Goal: Information Seeking & Learning: Learn about a topic

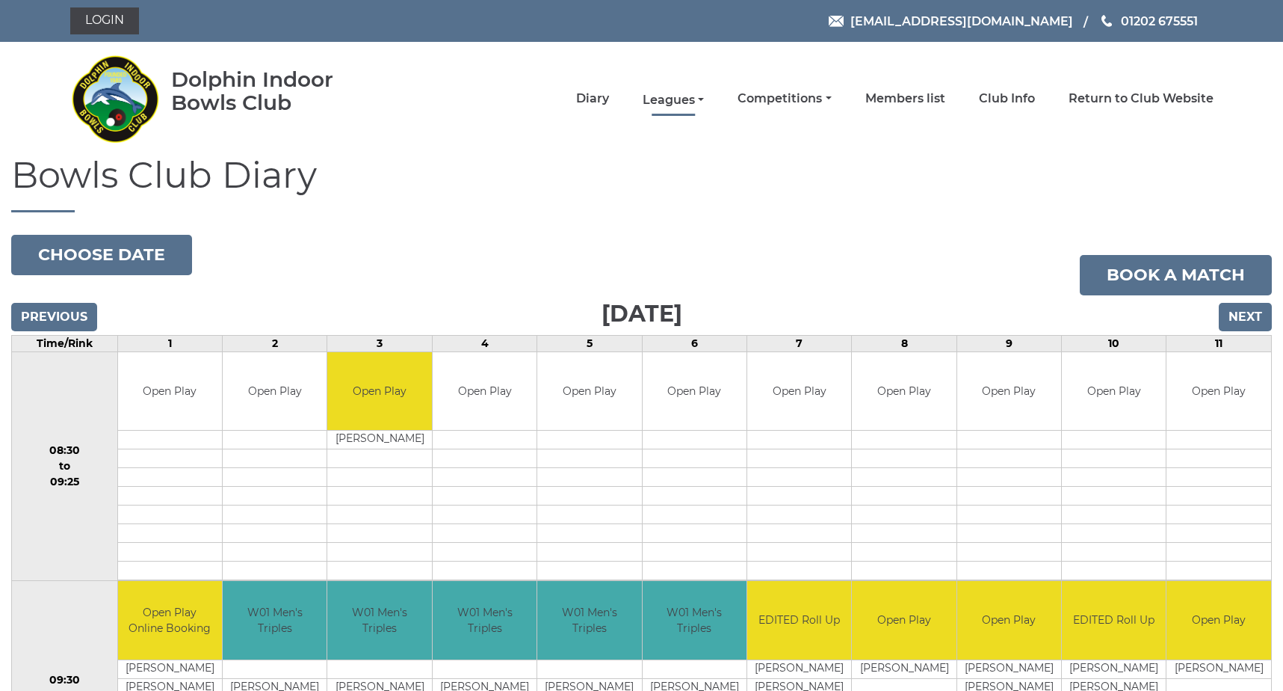
click at [691, 94] on link "Leagues" at bounding box center [673, 100] width 61 height 16
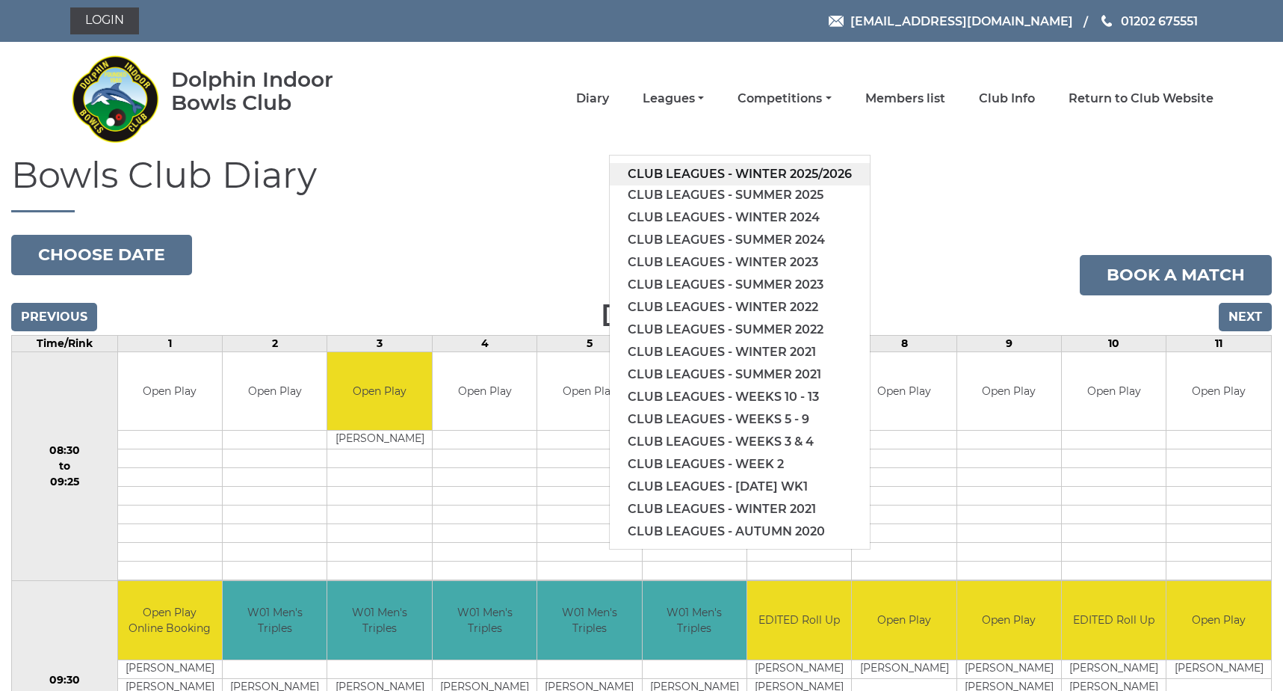
click at [692, 171] on link "Club leagues - Winter 2025/2026" at bounding box center [740, 174] width 260 height 22
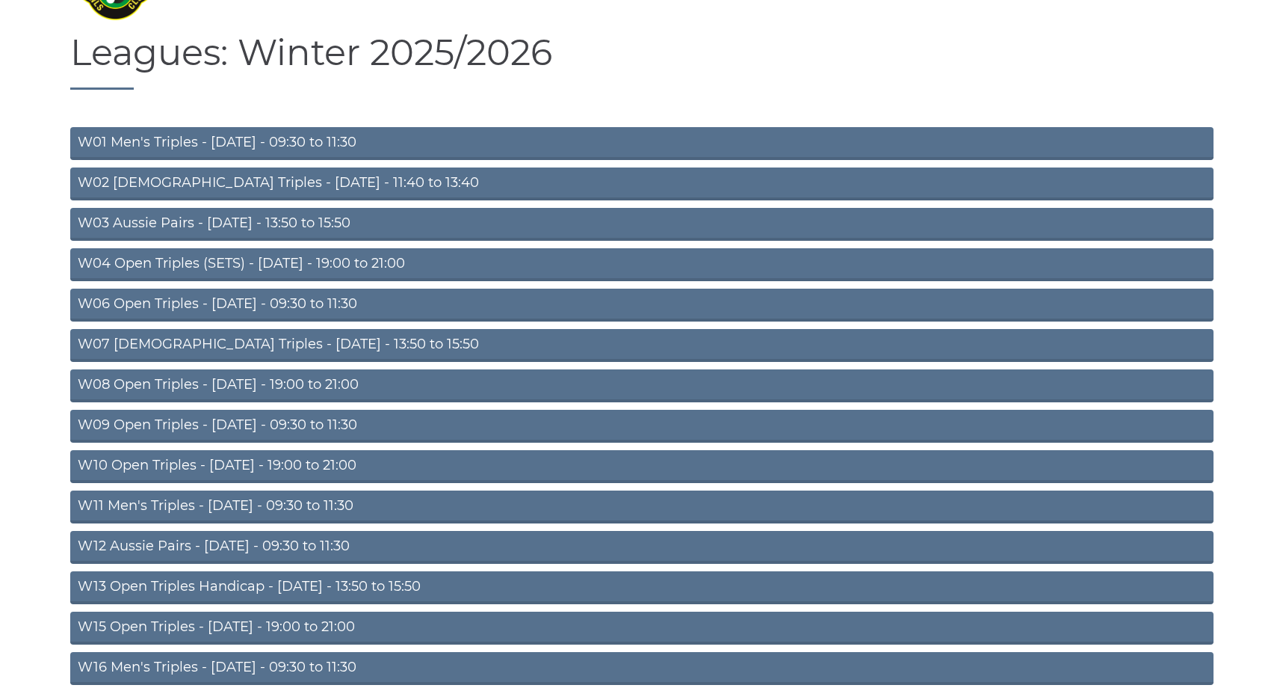
scroll to position [149, 0]
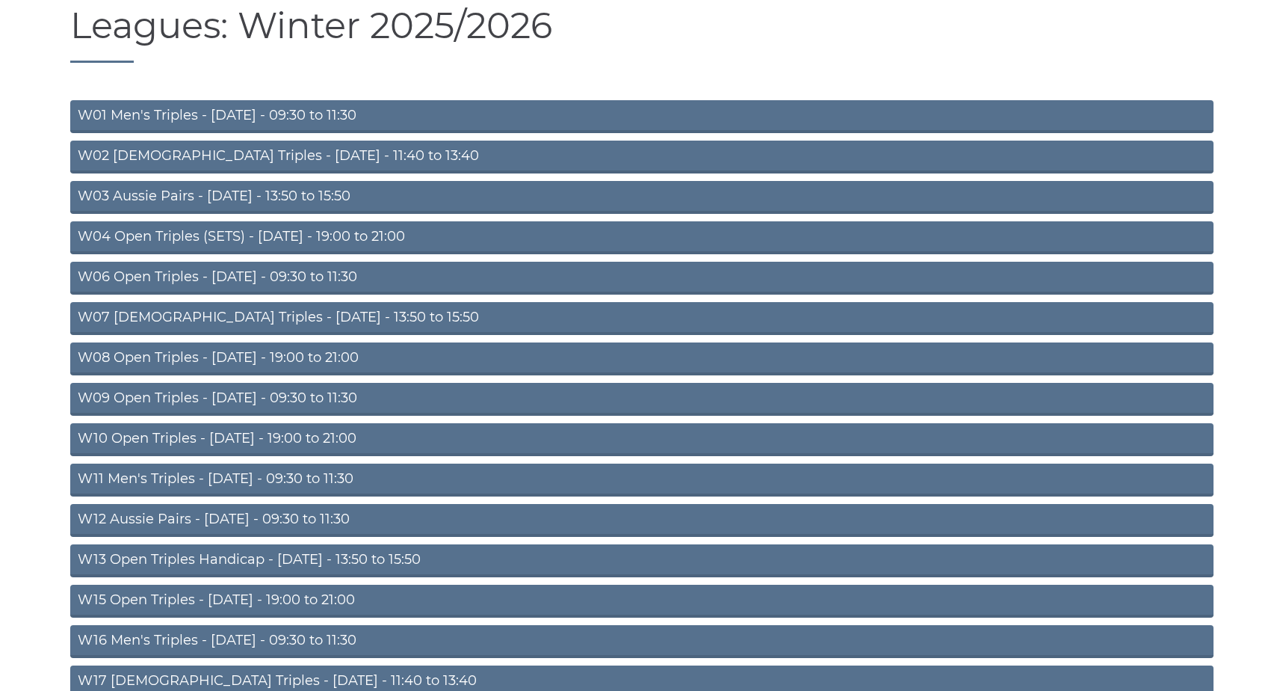
click at [534, 200] on link "W03 Aussie Pairs - [DATE] - 13:50 to 15:50" at bounding box center [642, 197] width 1144 height 33
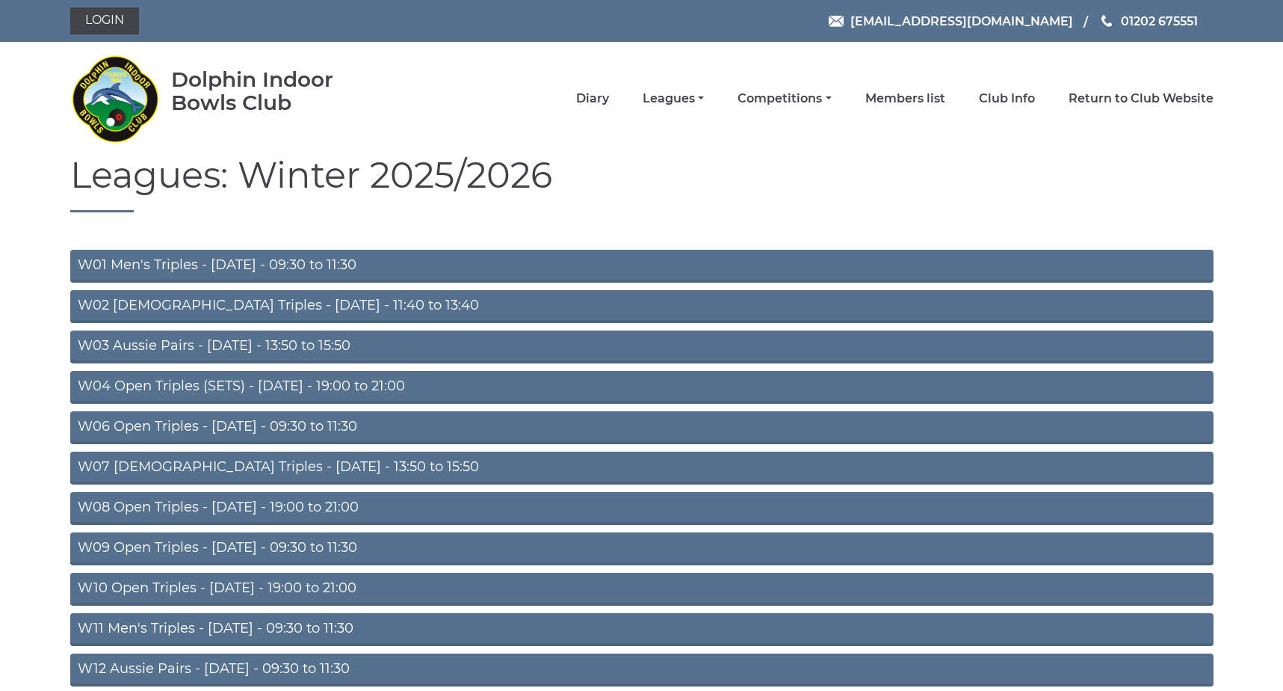
scroll to position [149, 0]
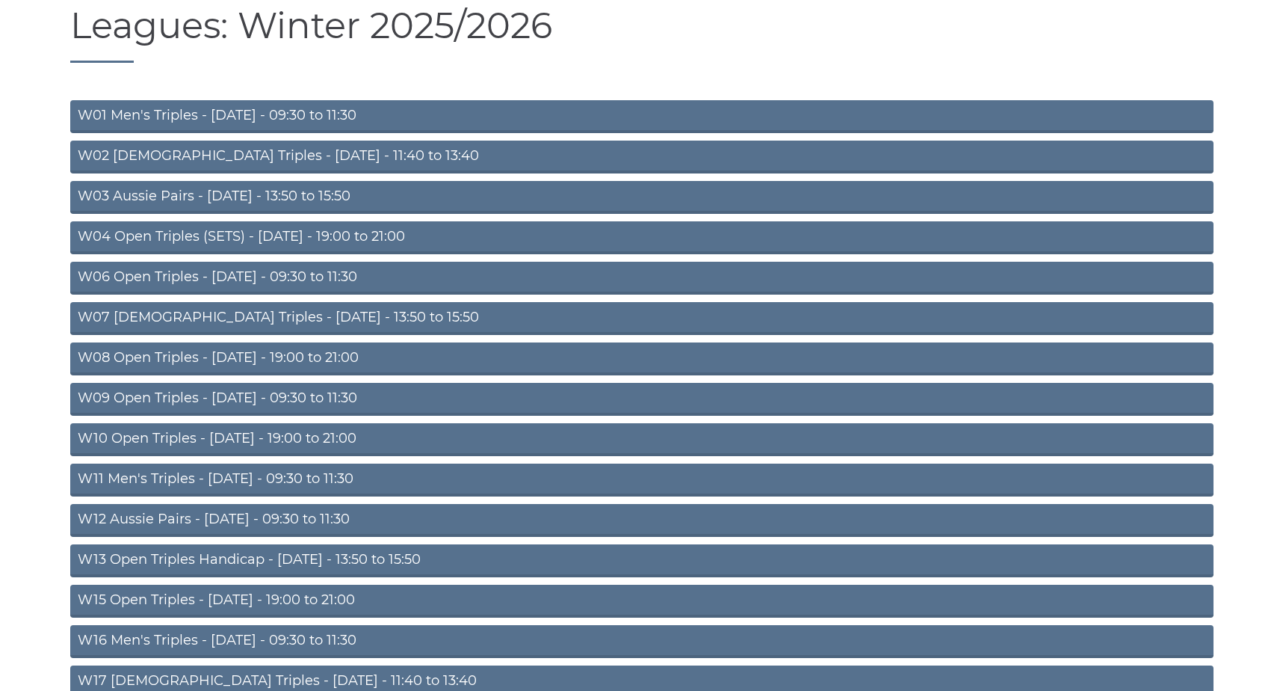
click at [368, 284] on link "W06 Open Triples - Tuesday - 09:30 to 11:30" at bounding box center [642, 278] width 1144 height 33
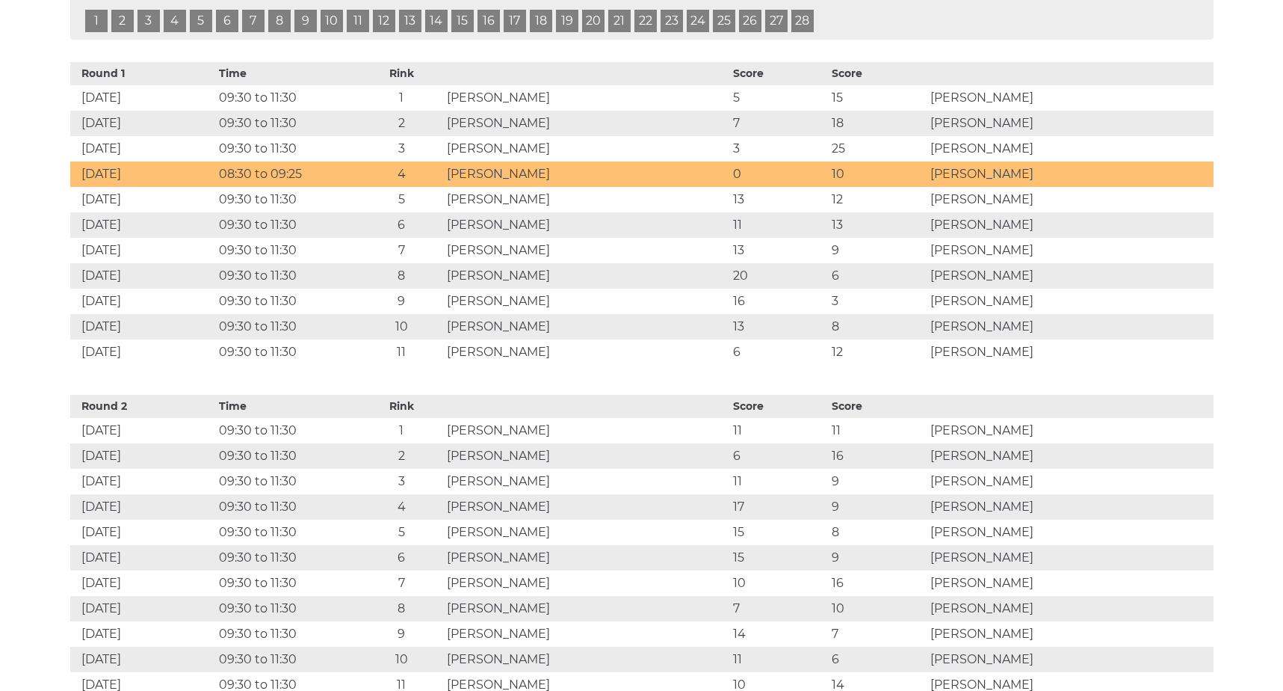
scroll to position [1046, 0]
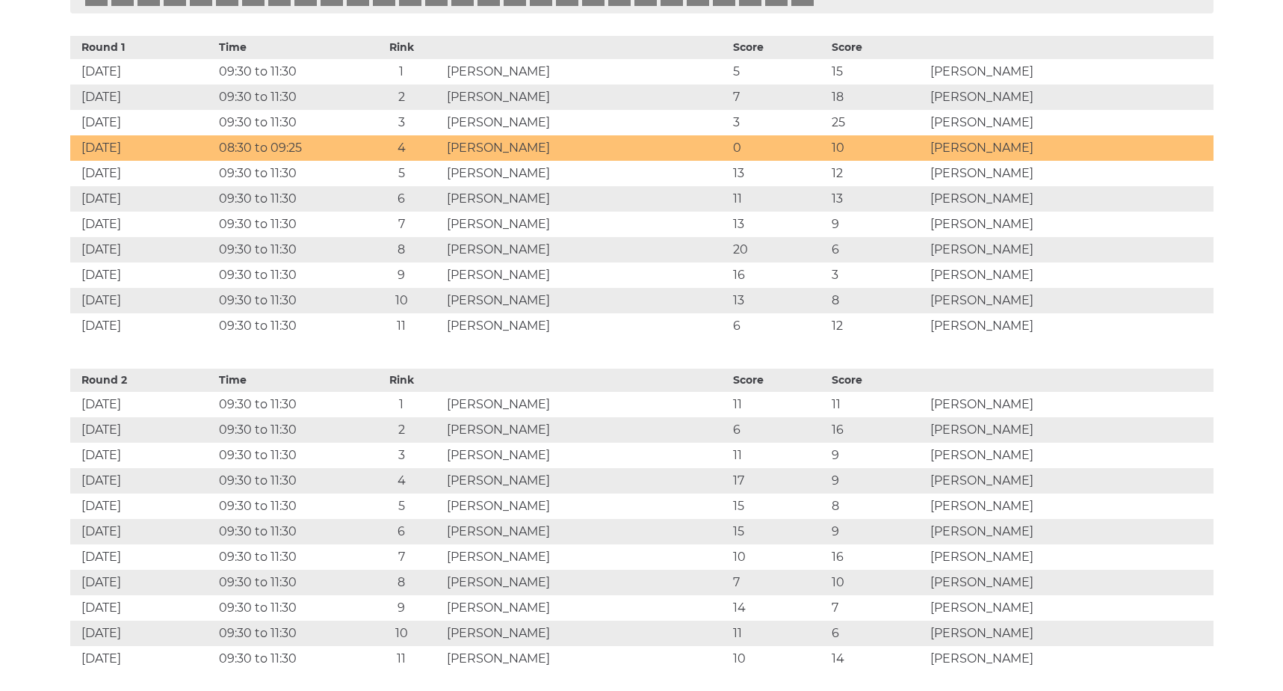
click at [621, 101] on td "[PERSON_NAME]" at bounding box center [586, 96] width 286 height 25
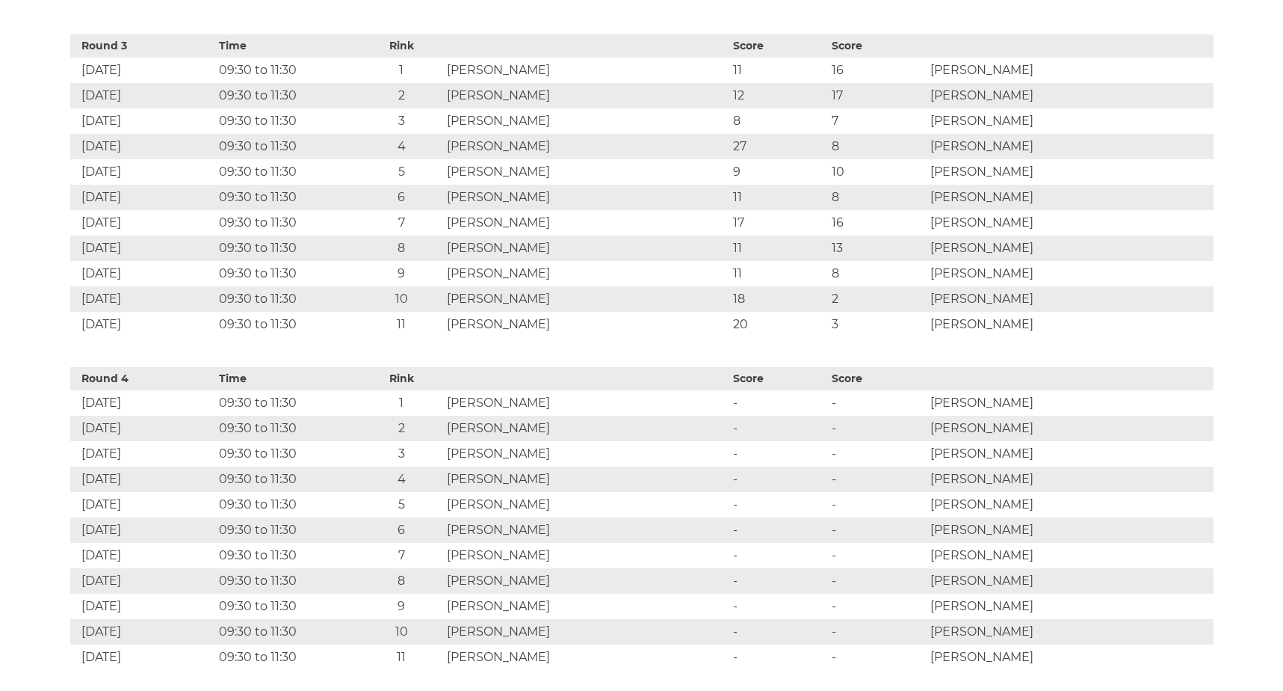
scroll to position [1719, 0]
